Goal: Find specific page/section: Find specific page/section

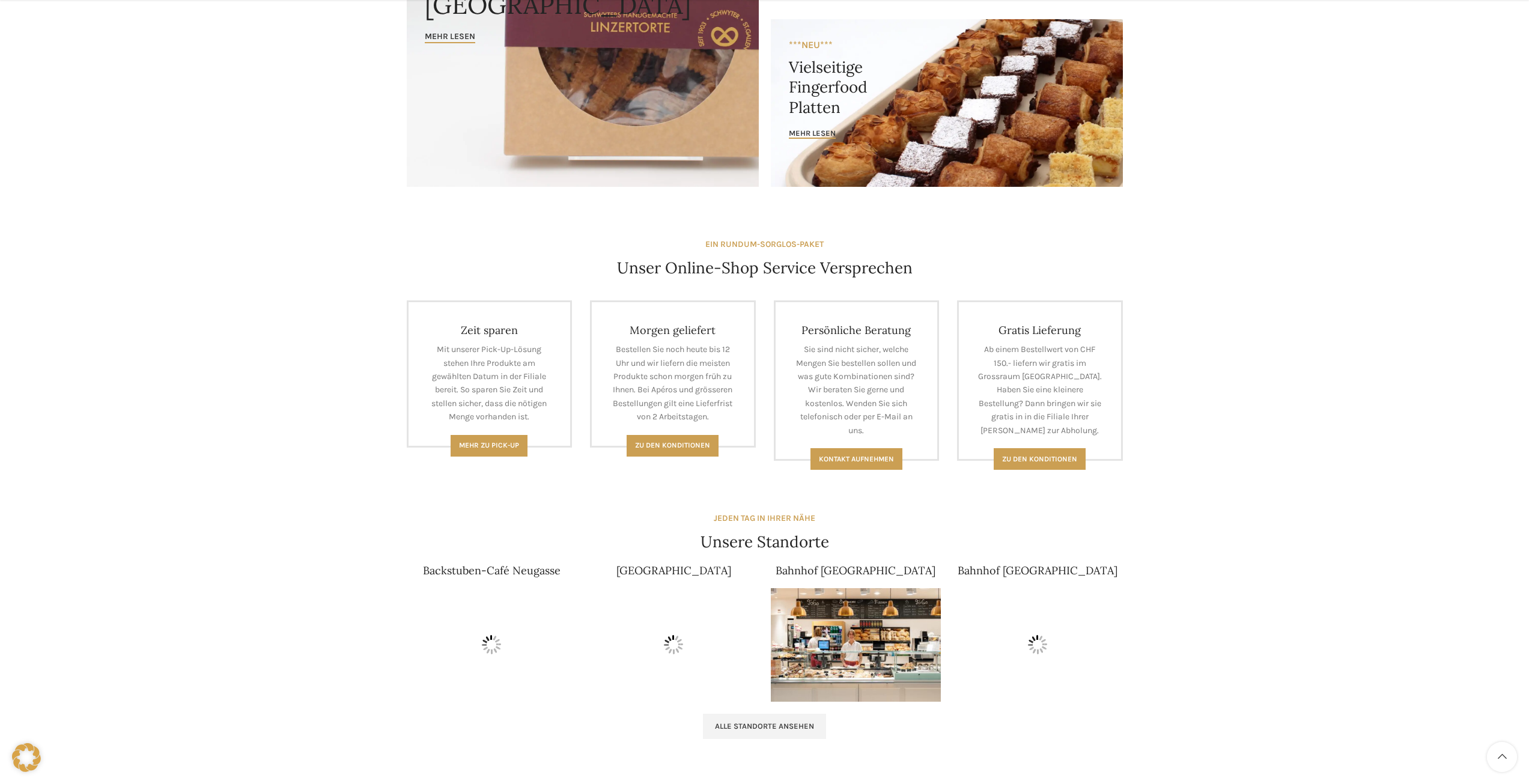
scroll to position [301, 0]
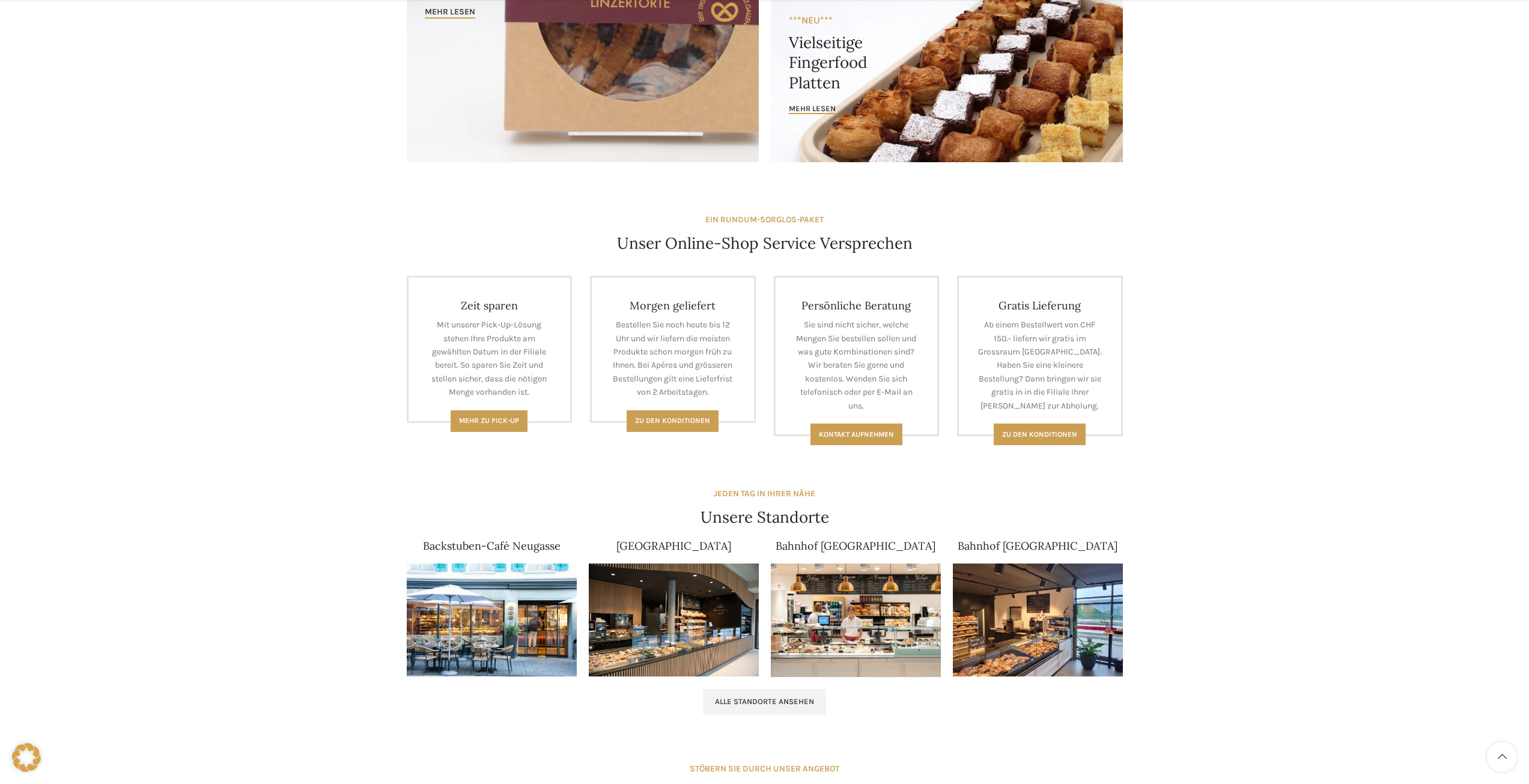
click at [459, 435] on img at bounding box center [673, 620] width 170 height 114
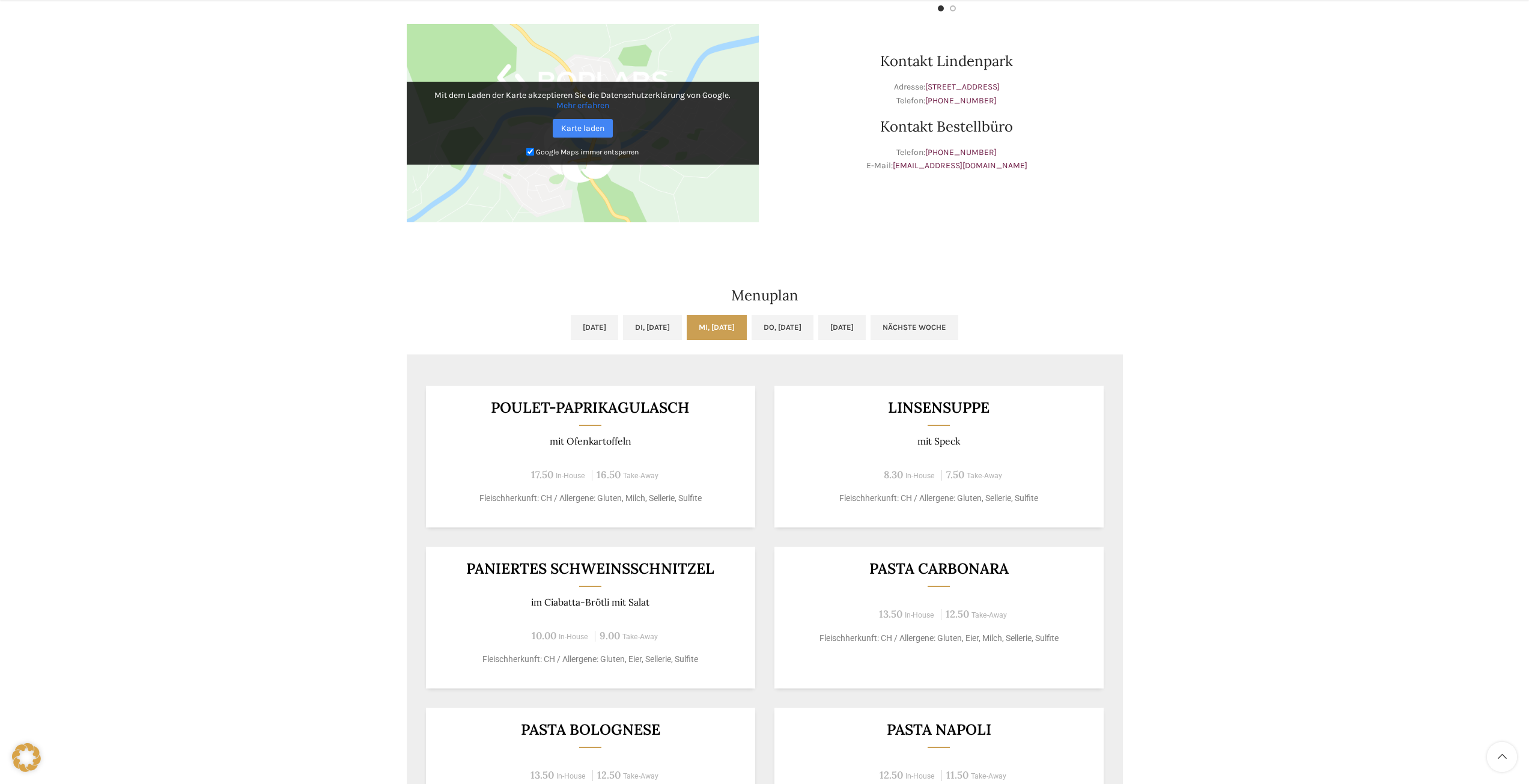
scroll to position [481, 0]
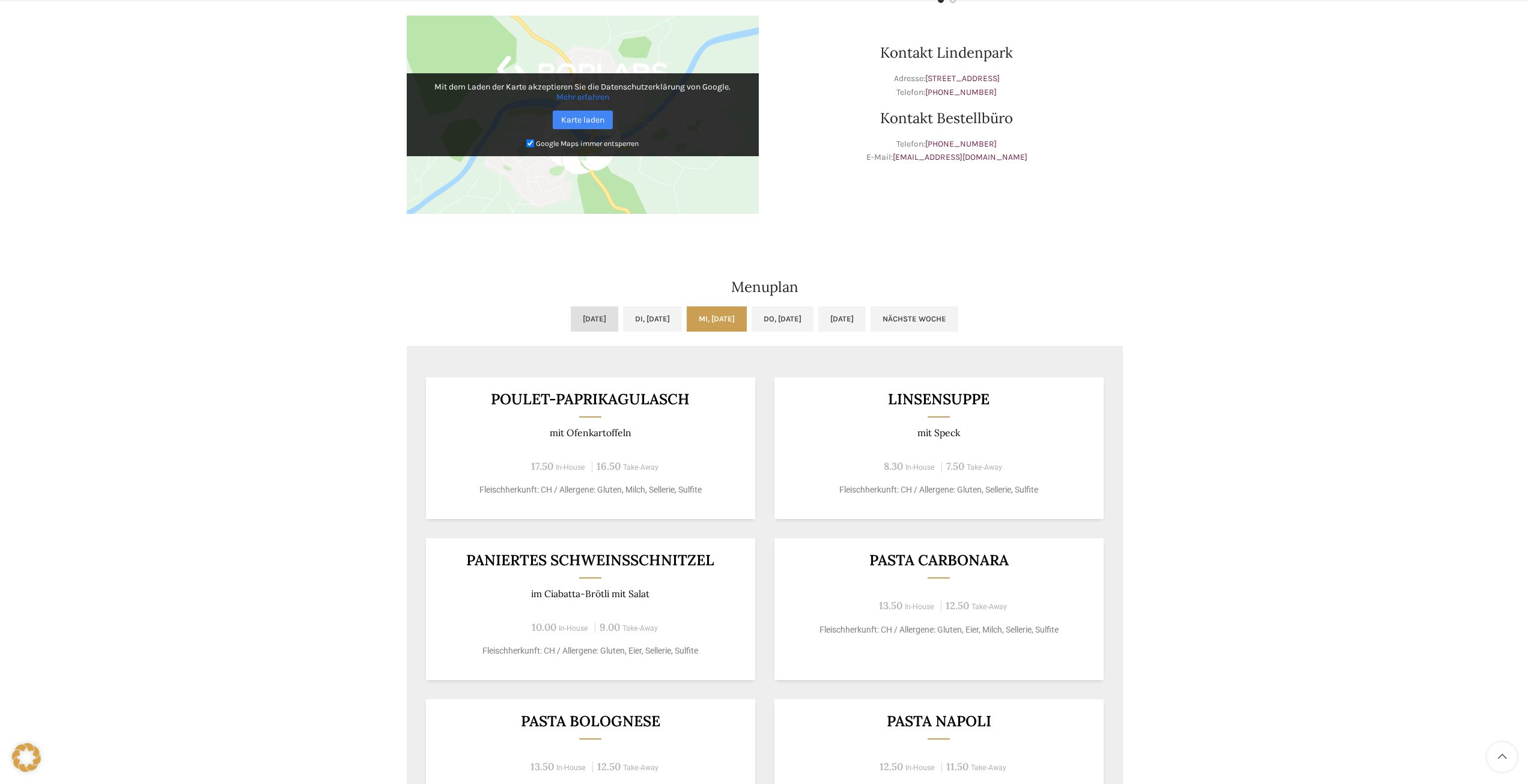
click at [571, 315] on link "[DATE]" at bounding box center [594, 319] width 47 height 25
click at [711, 323] on link "Mi, [DATE]" at bounding box center [717, 319] width 60 height 25
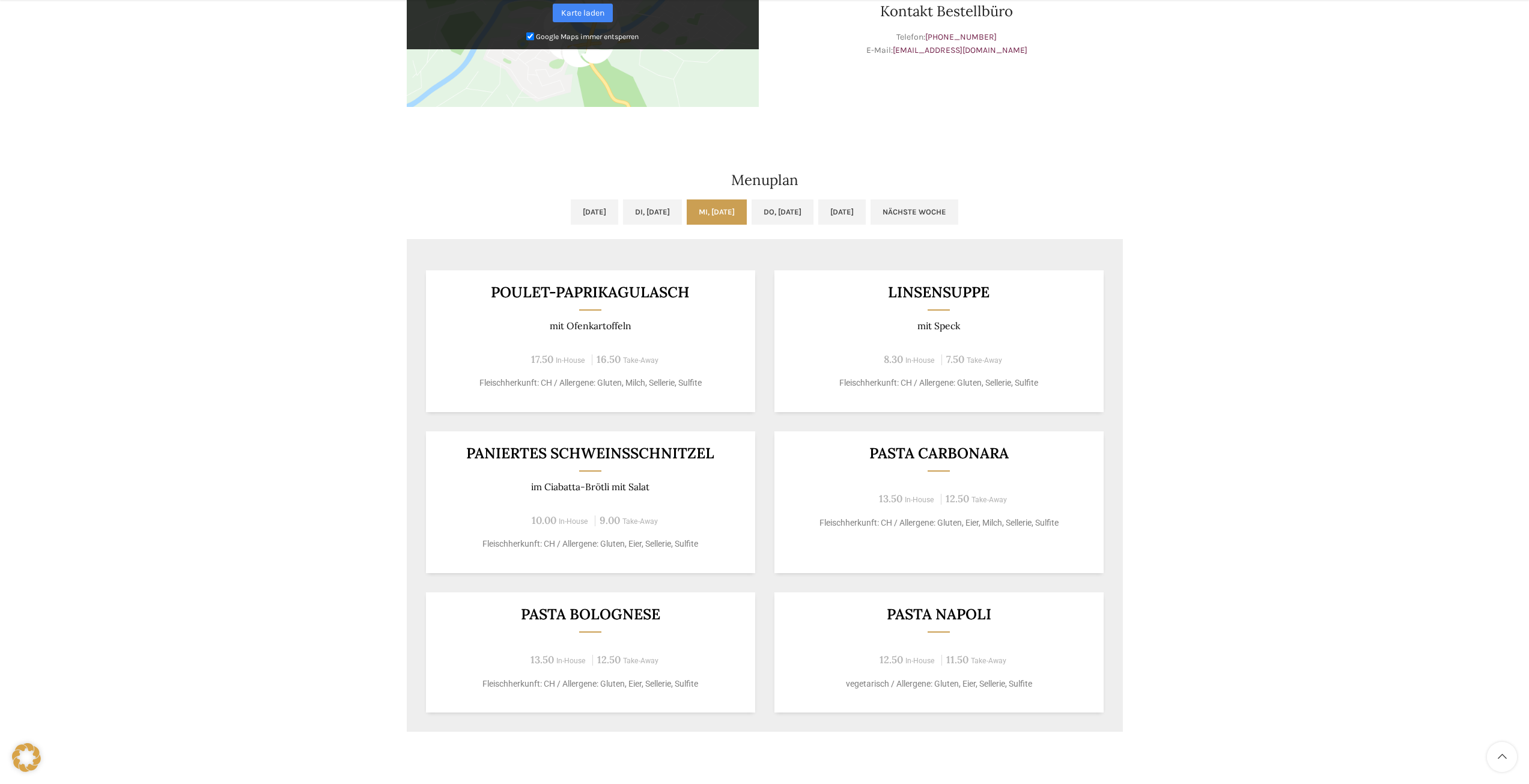
scroll to position [601, 0]
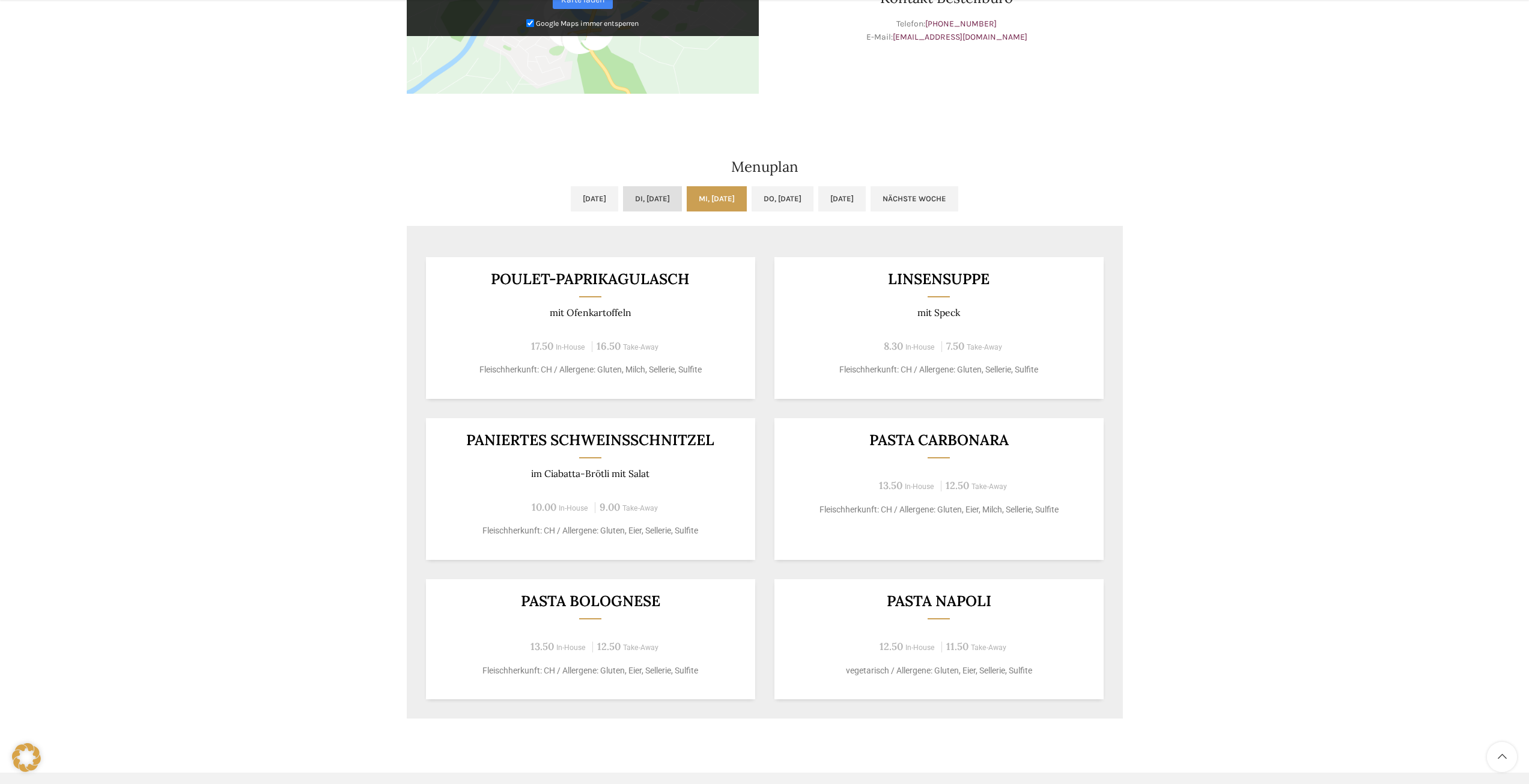
click at [624, 201] on link "Di, [DATE]" at bounding box center [652, 199] width 59 height 25
click at [571, 195] on link "[DATE]" at bounding box center [594, 199] width 47 height 25
click at [657, 200] on link "Di, [DATE]" at bounding box center [652, 199] width 59 height 25
click at [744, 190] on link "Mi, [DATE]" at bounding box center [717, 199] width 60 height 25
